Goal: Task Accomplishment & Management: Use online tool/utility

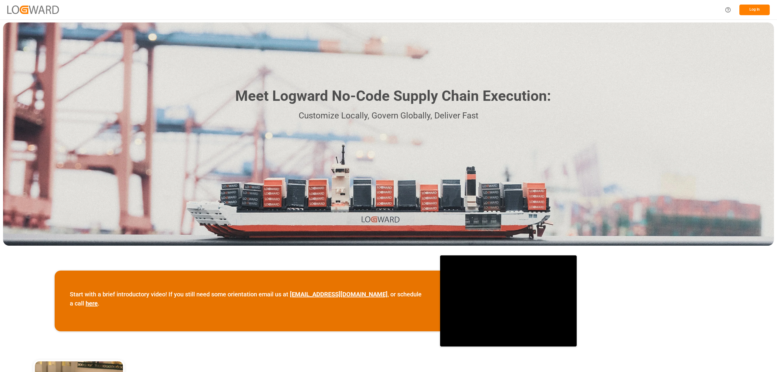
click at [765, 12] on button "Log In" at bounding box center [755, 10] width 30 height 11
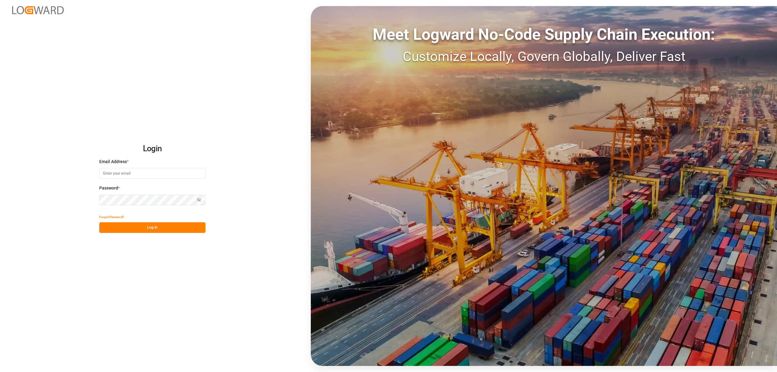
type input "[EMAIL_ADDRESS][PERSON_NAME][DOMAIN_NAME]"
drag, startPoint x: 154, startPoint y: 231, endPoint x: 197, endPoint y: 217, distance: 44.6
click at [155, 231] on button "Log In" at bounding box center [152, 227] width 106 height 11
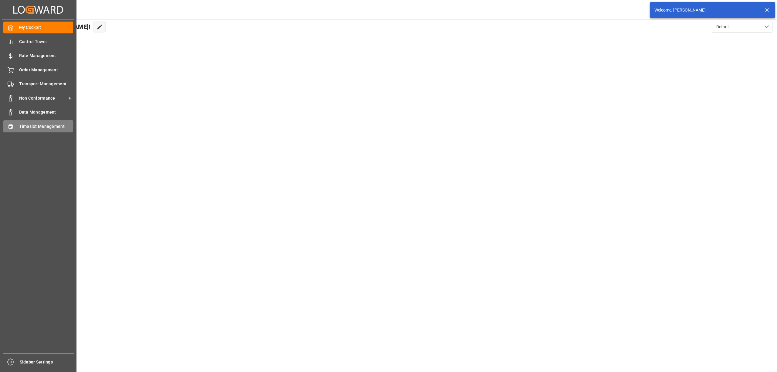
click at [12, 131] on div "Timeslot Management Timeslot Management" at bounding box center [38, 126] width 70 height 12
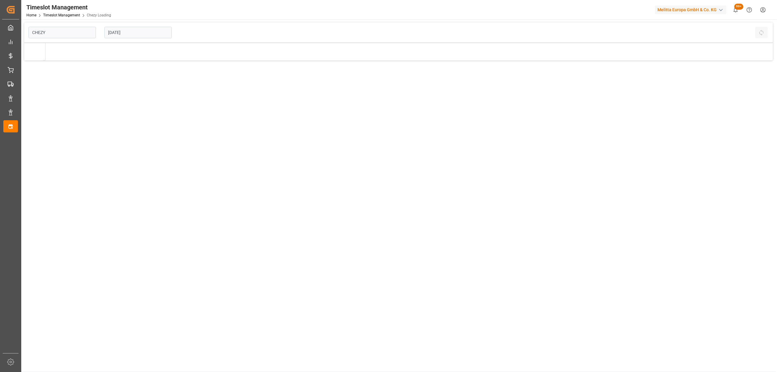
type input "Chezy Loading"
